Goal: Task Accomplishment & Management: Use online tool/utility

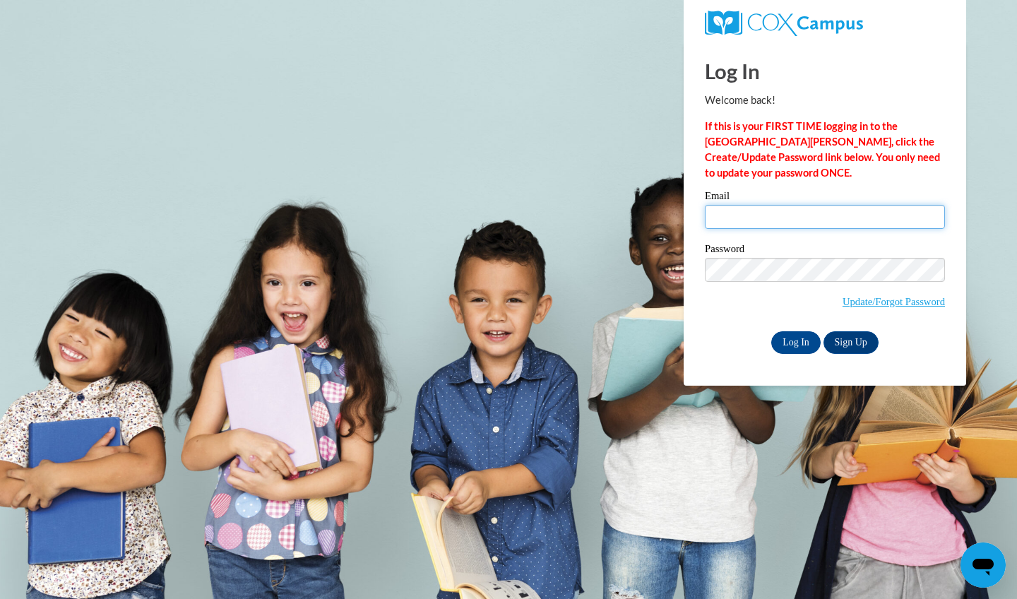
type input "[EMAIL_ADDRESS][DOMAIN_NAME]"
click at [801, 341] on input "Log In" at bounding box center [796, 342] width 49 height 23
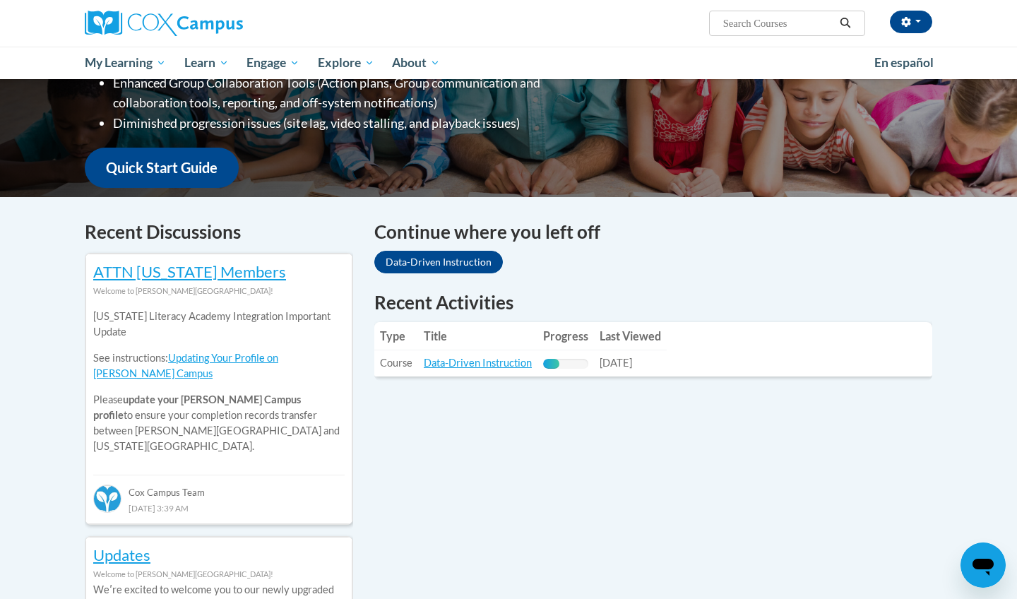
scroll to position [375, 0]
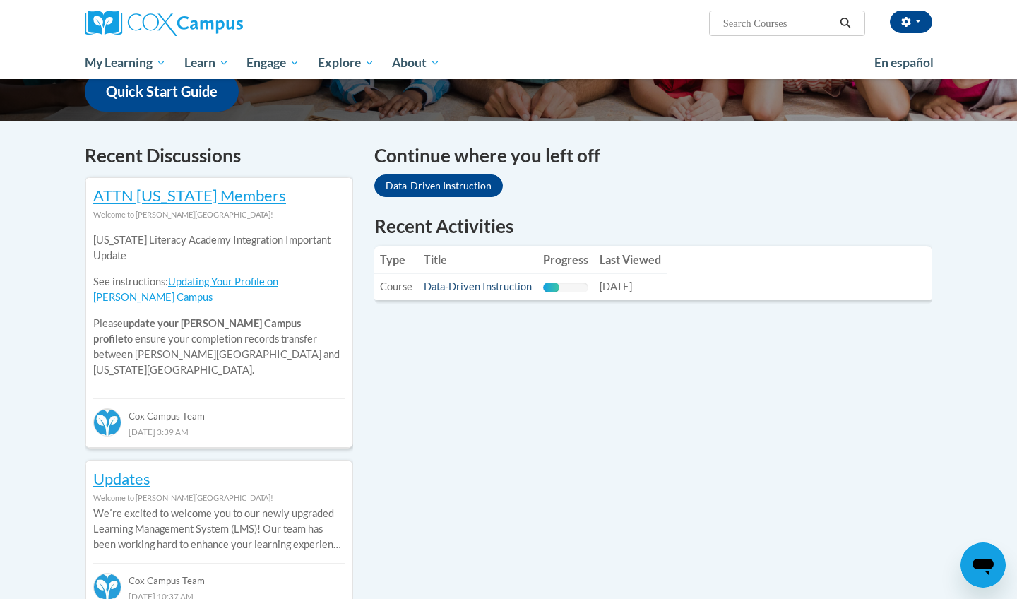
click at [475, 288] on link "Data-Driven Instruction" at bounding box center [478, 286] width 108 height 12
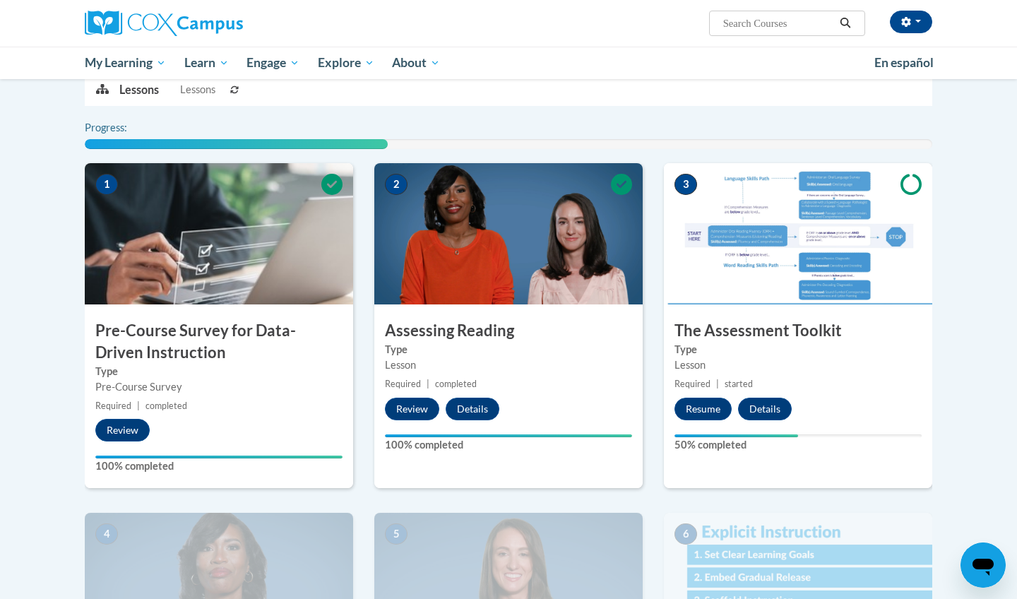
scroll to position [321, 0]
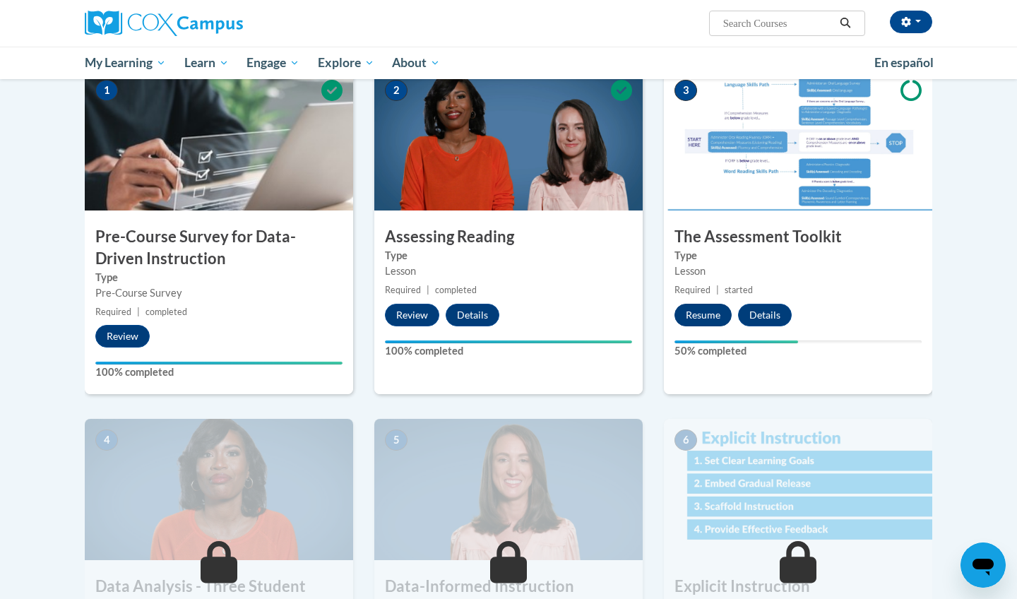
click at [717, 310] on button "Resume" at bounding box center [703, 315] width 57 height 23
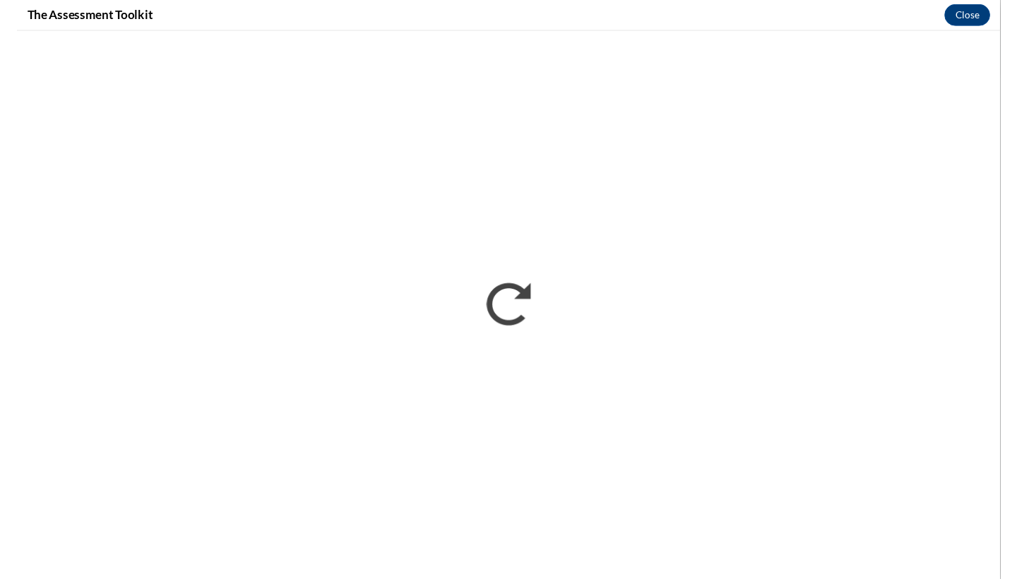
scroll to position [0, 0]
